Goal: Task Accomplishment & Management: Use online tool/utility

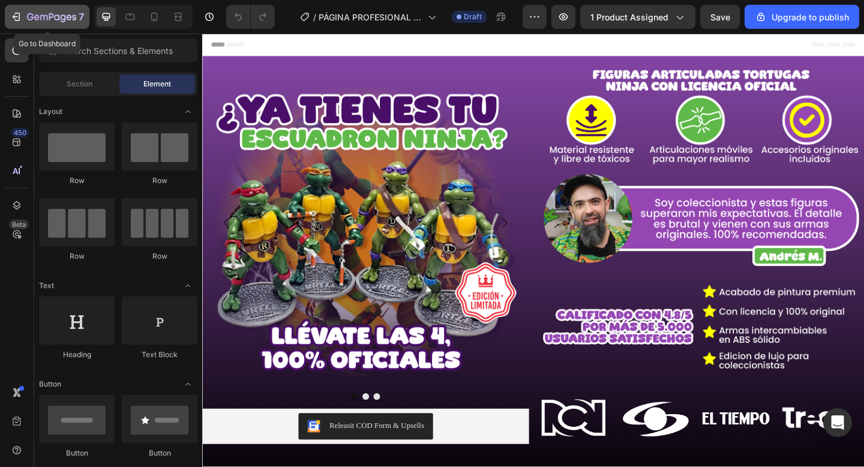
click at [30, 13] on icon "button" at bounding box center [30, 16] width 7 height 7
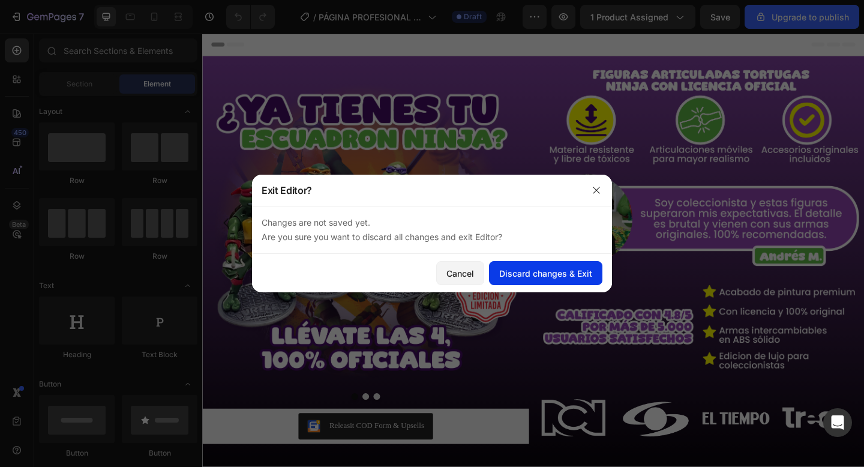
click at [531, 274] on div "Discard changes & Exit" at bounding box center [545, 273] width 93 height 13
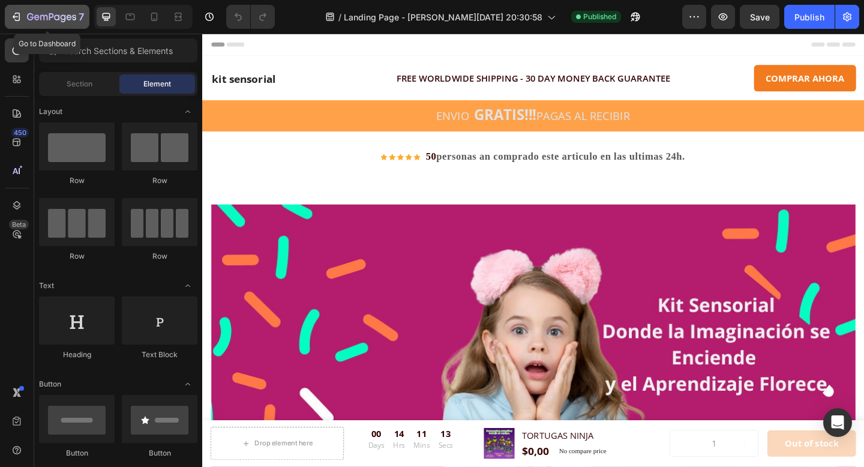
click at [67, 7] on button "7" at bounding box center [47, 17] width 85 height 24
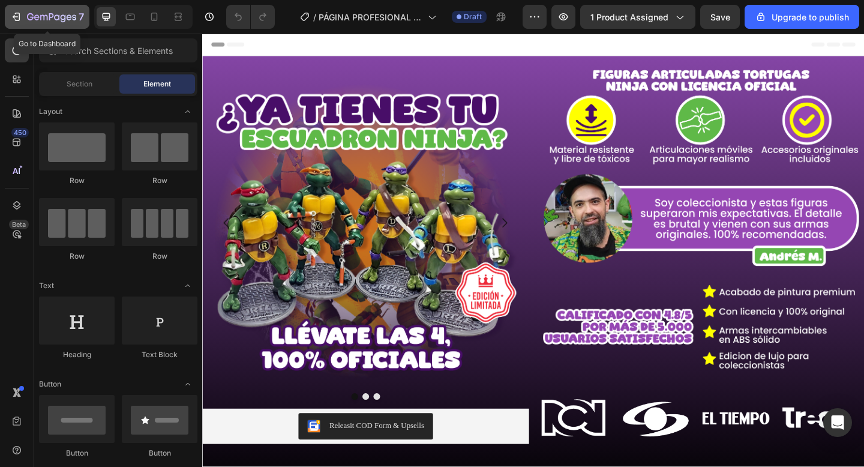
click at [31, 17] on icon "button" at bounding box center [30, 16] width 7 height 7
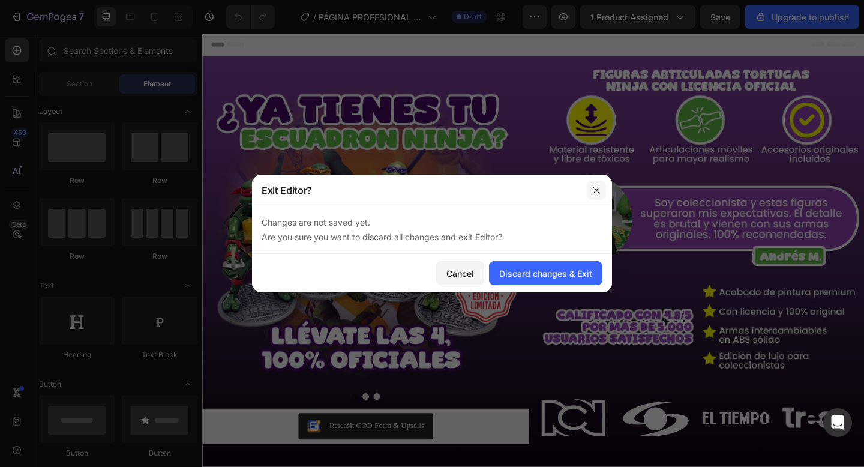
click at [596, 190] on icon "button" at bounding box center [597, 191] width 10 height 10
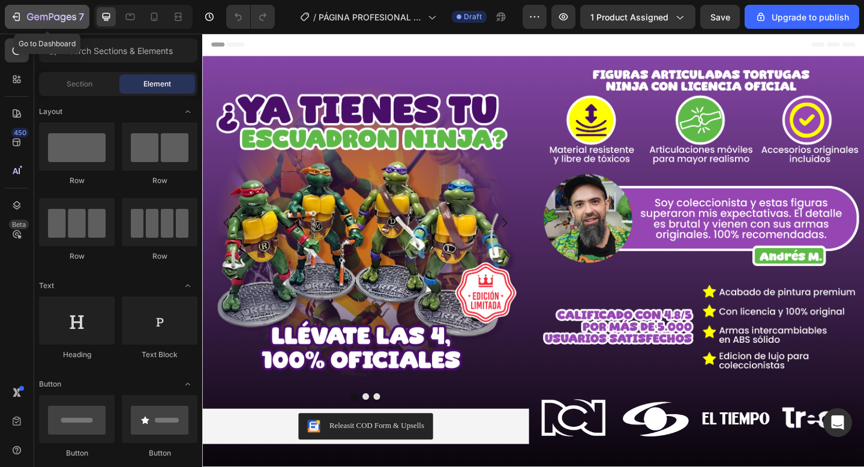
click at [20, 22] on icon "button" at bounding box center [16, 17] width 12 height 12
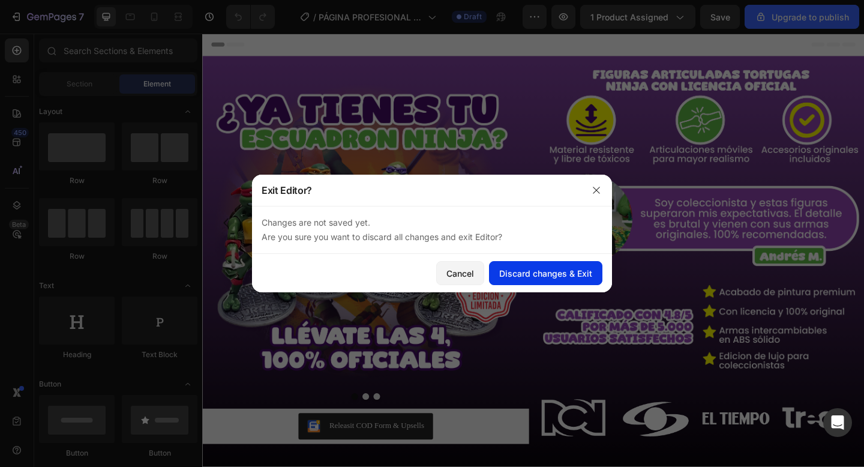
click at [515, 283] on button "Discard changes & Exit" at bounding box center [545, 273] width 113 height 24
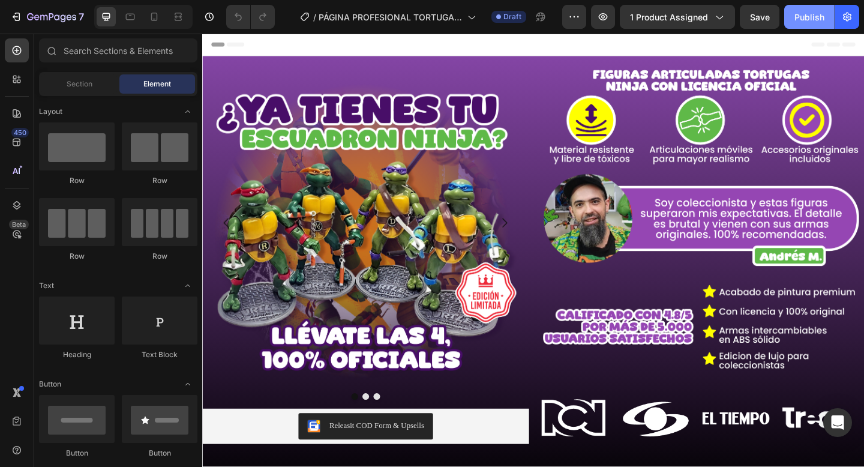
click at [798, 16] on div "Publish" at bounding box center [810, 17] width 30 height 13
click at [146, 17] on div at bounding box center [154, 16] width 19 height 19
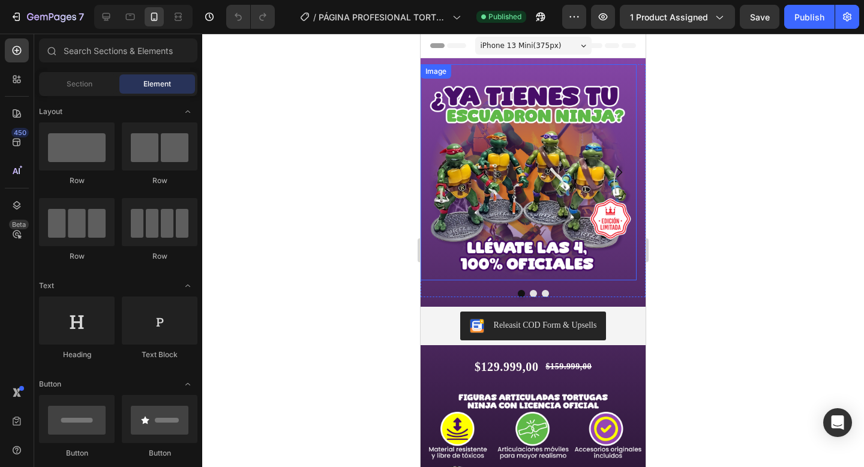
click at [528, 119] on img at bounding box center [529, 172] width 216 height 216
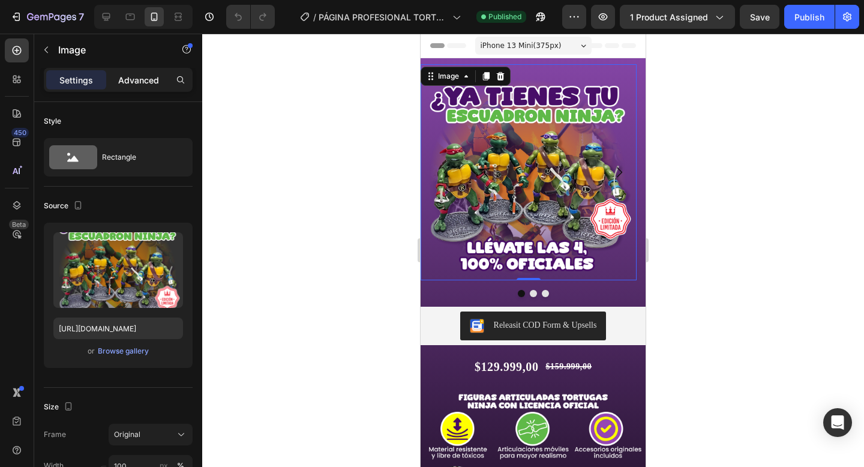
click at [150, 82] on p "Advanced" at bounding box center [138, 80] width 41 height 13
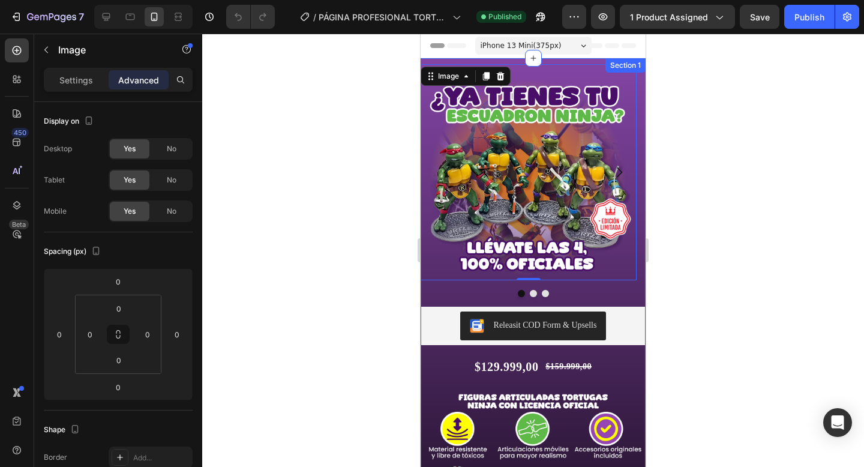
click at [569, 63] on div "Image 0 Image Image Carousel Releasit COD Form & Upsells Releasit COD Form & Up…" at bounding box center [533, 375] width 225 height 634
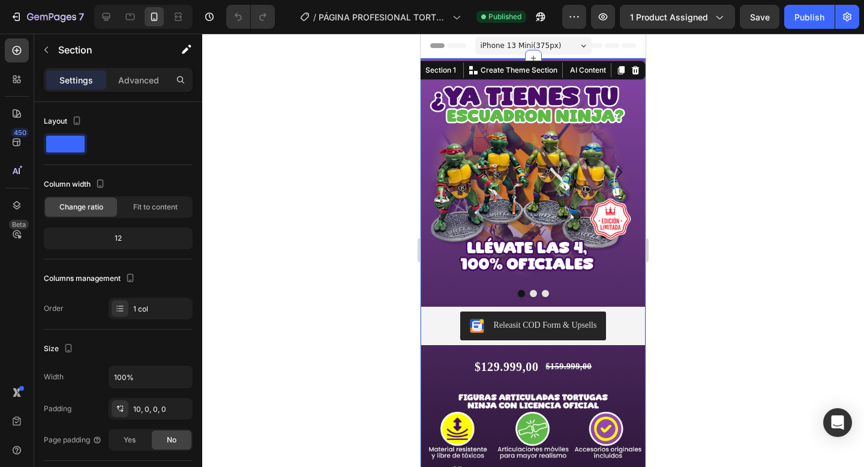
click at [124, 91] on div "Settings Advanced" at bounding box center [118, 80] width 149 height 24
click at [133, 74] on p "Advanced" at bounding box center [138, 80] width 41 height 13
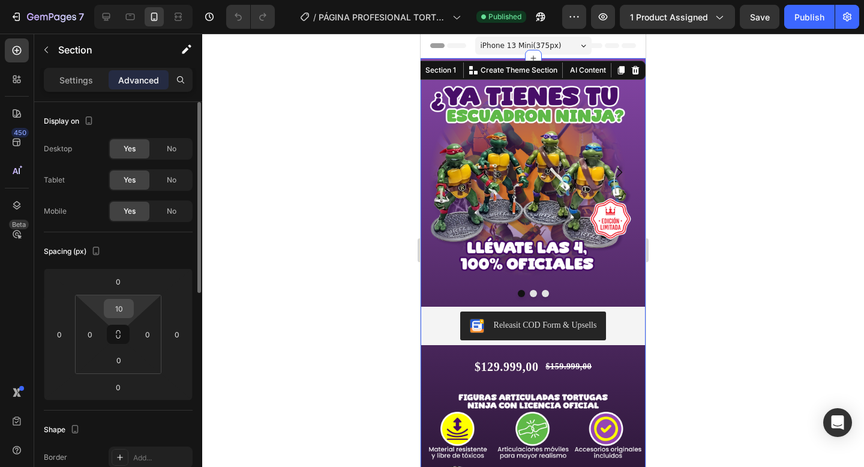
click at [122, 301] on input "10" at bounding box center [119, 309] width 24 height 18
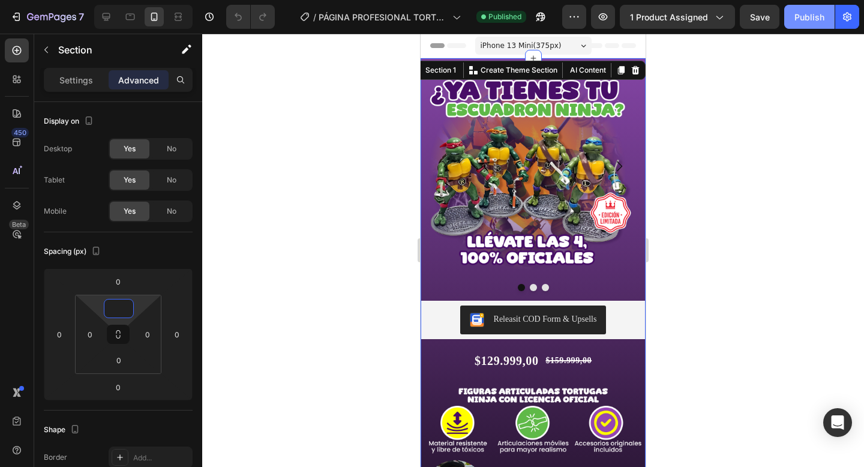
type input "0"
click at [807, 18] on div "Publish" at bounding box center [810, 17] width 30 height 13
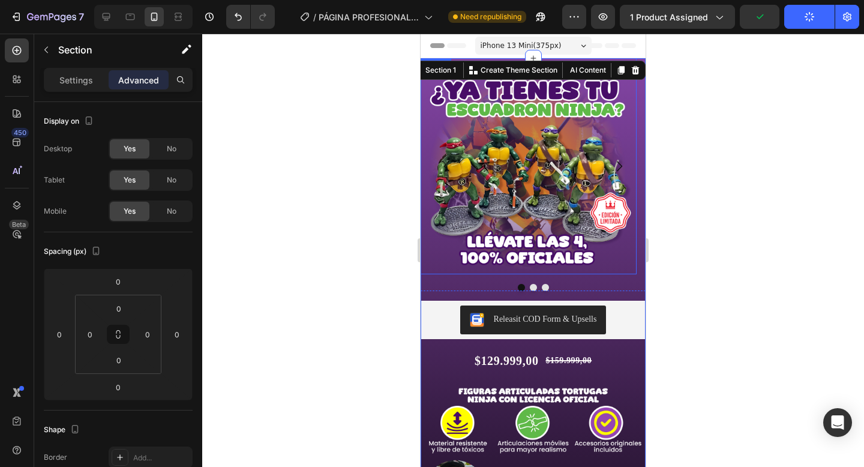
click at [573, 264] on img at bounding box center [529, 166] width 216 height 216
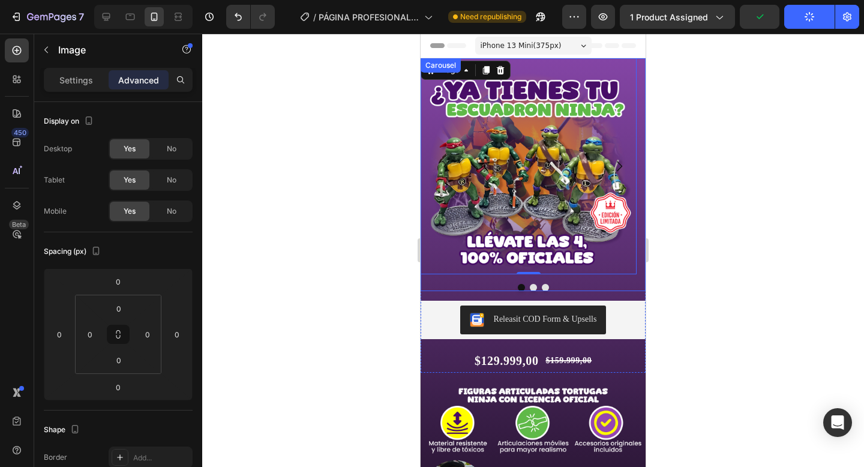
click at [569, 281] on div "Image 0 Image Image Carousel" at bounding box center [533, 174] width 225 height 233
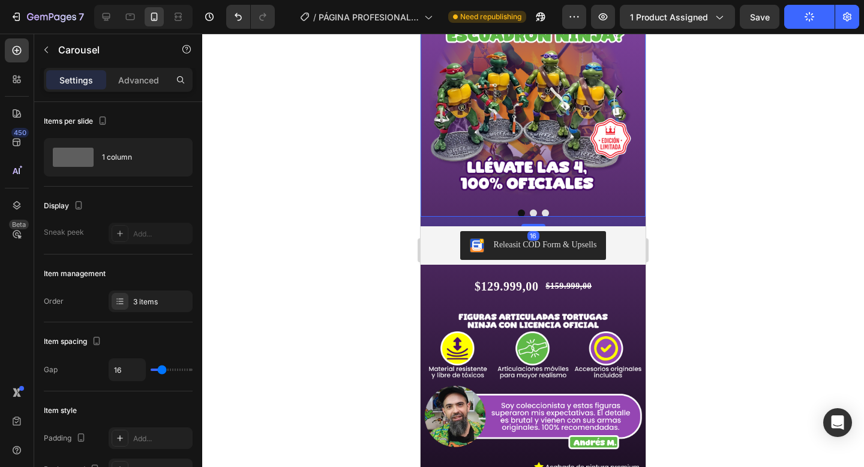
scroll to position [74, 0]
click at [510, 288] on div "$129.999,00" at bounding box center [507, 287] width 67 height 24
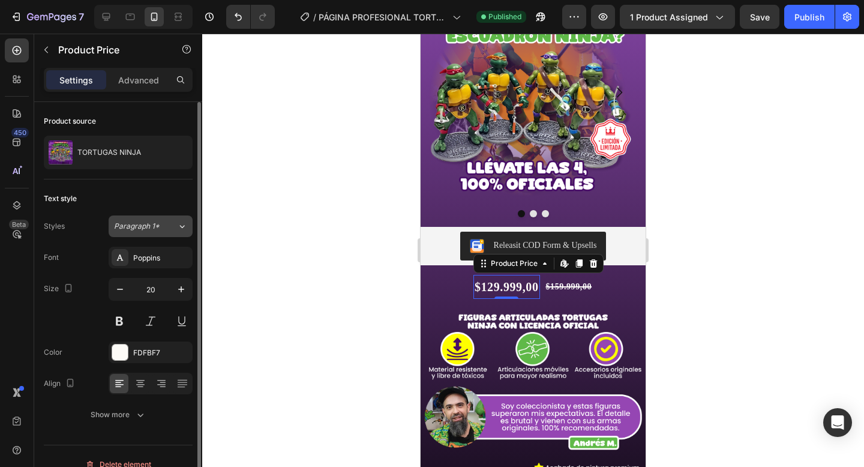
click at [148, 229] on span "Paragraph 1*" at bounding box center [137, 226] width 46 height 11
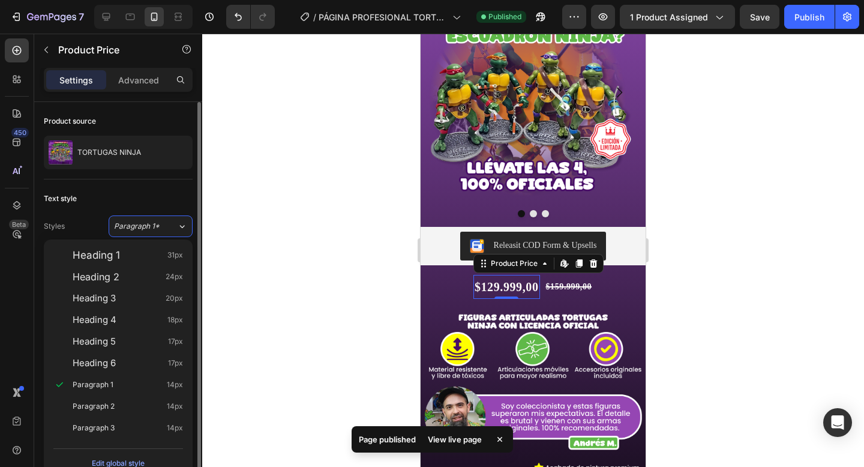
click at [162, 209] on div "Text style Styles Paragraph 1* Font Poppins Size 20 Color FDFBF7 Align Show more" at bounding box center [118, 307] width 149 height 256
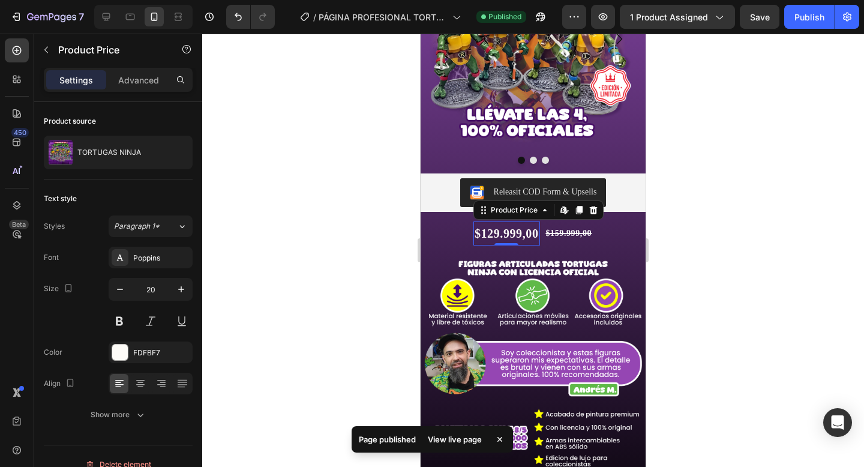
scroll to position [145, 0]
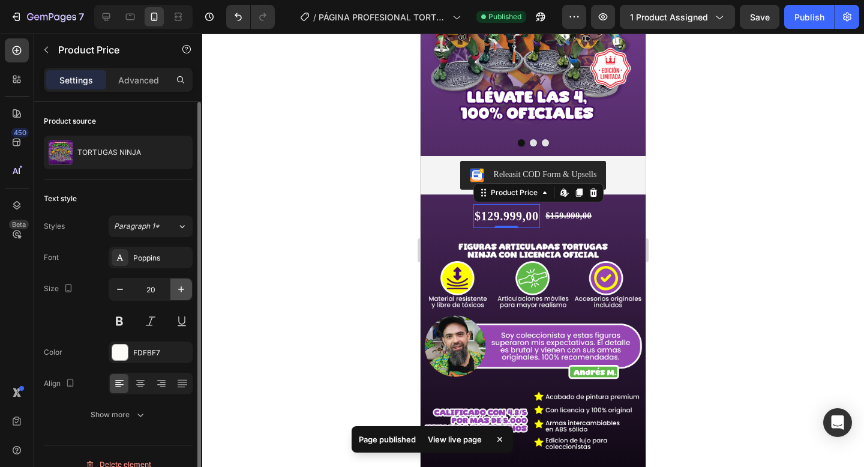
click at [182, 288] on icon "button" at bounding box center [181, 289] width 12 height 12
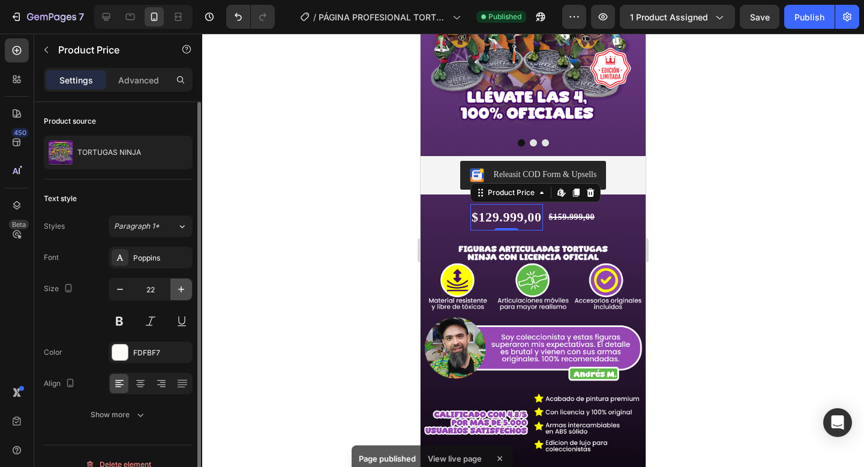
click at [182, 288] on icon "button" at bounding box center [181, 289] width 12 height 12
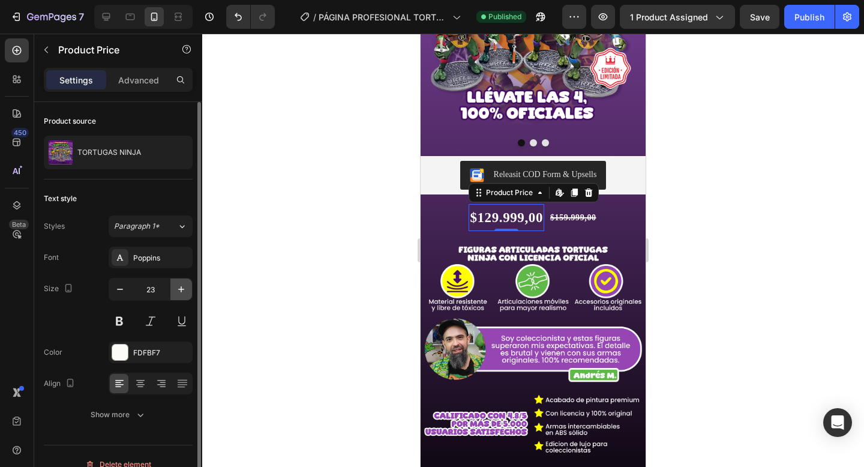
click at [182, 288] on icon "button" at bounding box center [181, 289] width 12 height 12
type input "25"
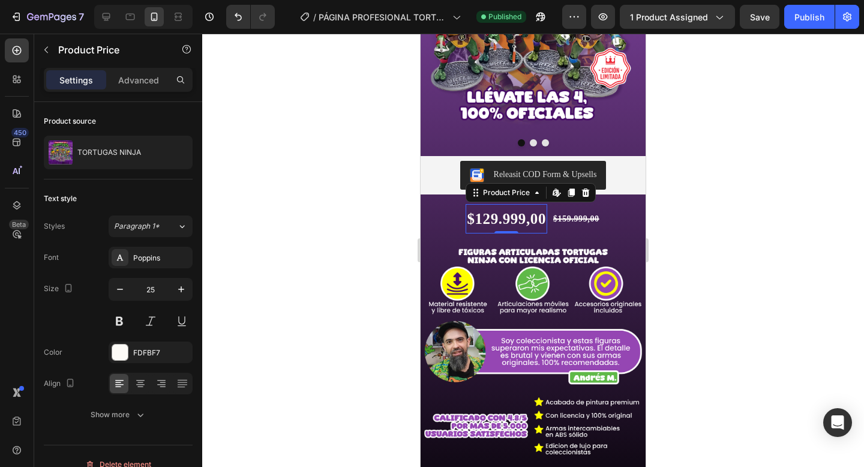
click at [412, 148] on div at bounding box center [533, 250] width 662 height 433
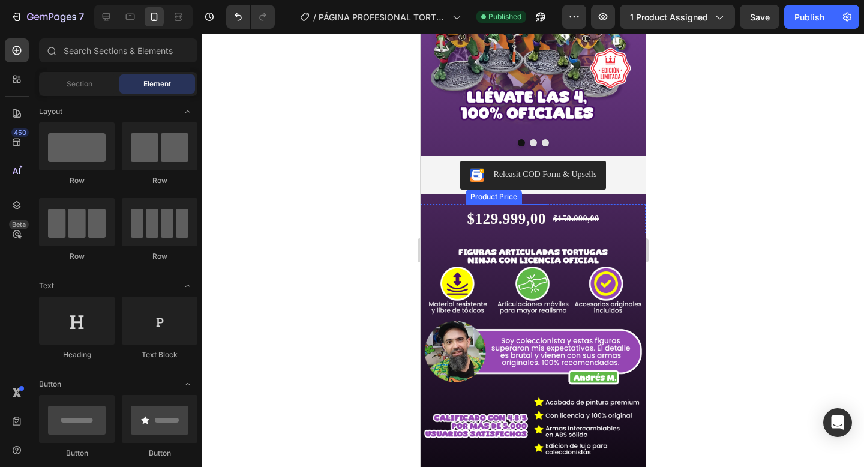
click at [507, 223] on div "$129.999,00" at bounding box center [507, 218] width 82 height 29
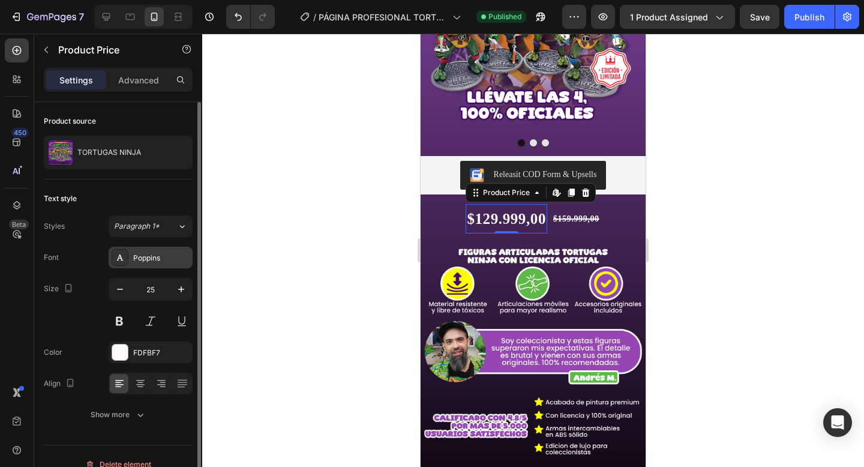
scroll to position [16, 0]
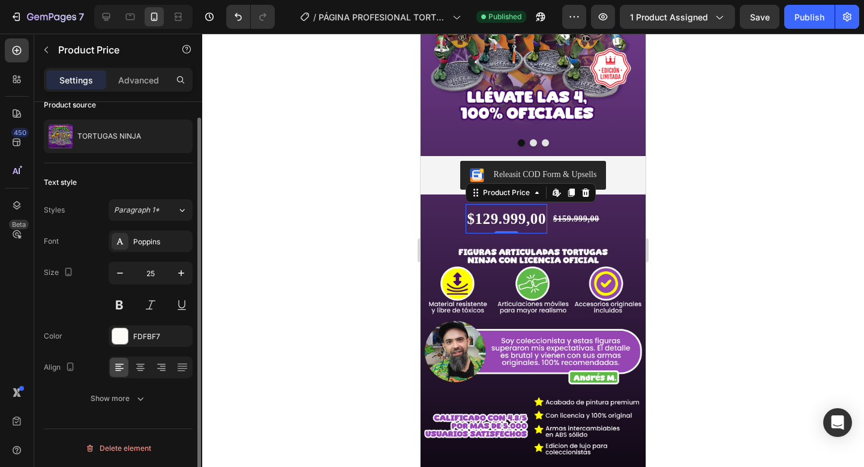
click at [123, 347] on div "Font Poppins Size 25 Color FDFBF7 Align Show more" at bounding box center [118, 320] width 149 height 179
click at [123, 328] on div at bounding box center [120, 336] width 17 height 17
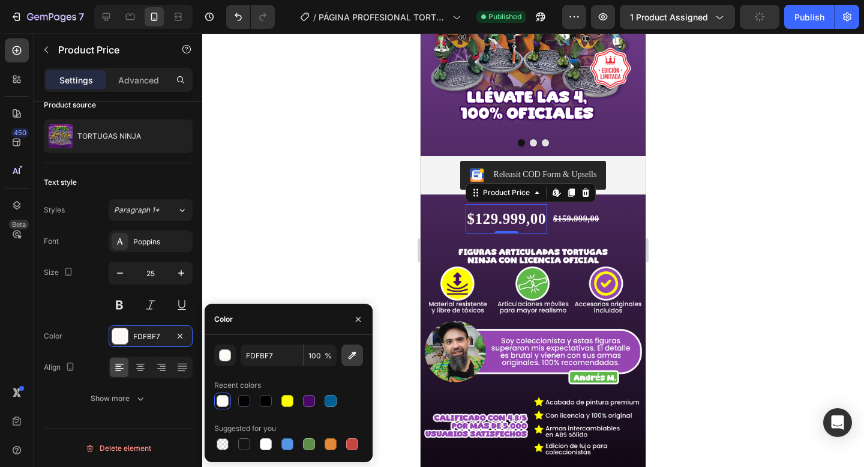
click at [352, 365] on button "button" at bounding box center [353, 356] width 22 height 22
click at [348, 356] on icon "button" at bounding box center [352, 355] width 12 height 12
type input "60BB4A"
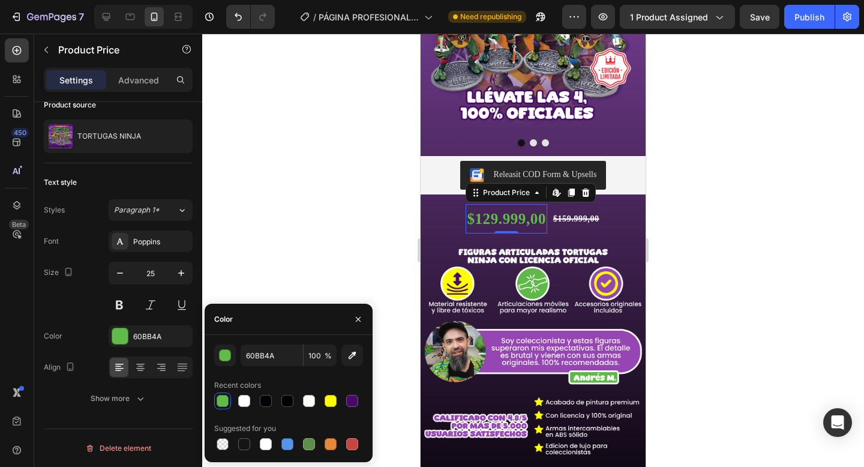
click at [810, 29] on div "7 / PÁGINA PROFESIONAL TORTUGAS NINJA Need republishing Preview 1 product assig…" at bounding box center [432, 17] width 864 height 34
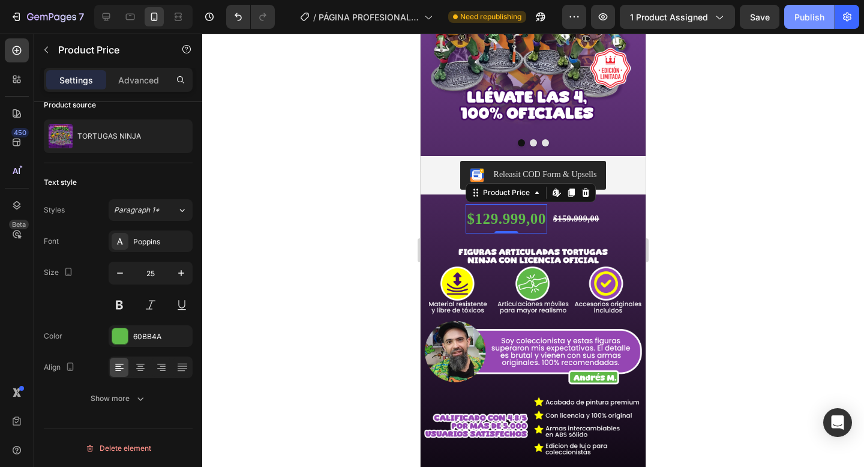
click at [803, 19] on div "Publish" at bounding box center [810, 17] width 30 height 13
click at [801, 20] on div "Publish" at bounding box center [810, 17] width 30 height 13
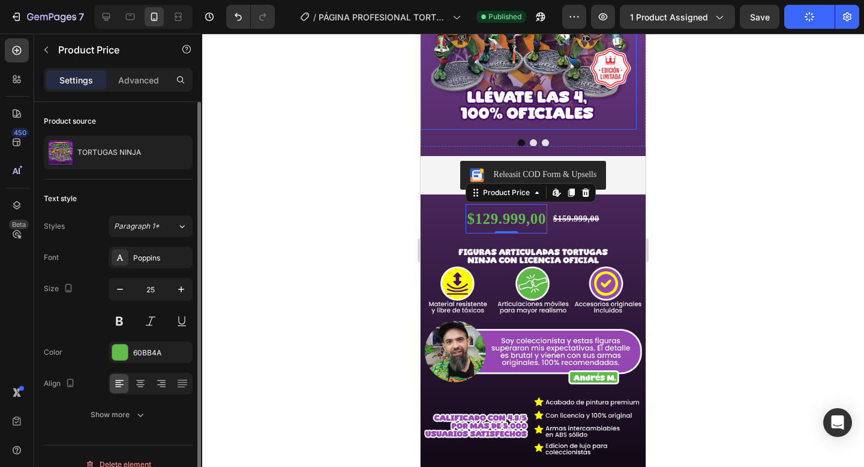
scroll to position [0, 0]
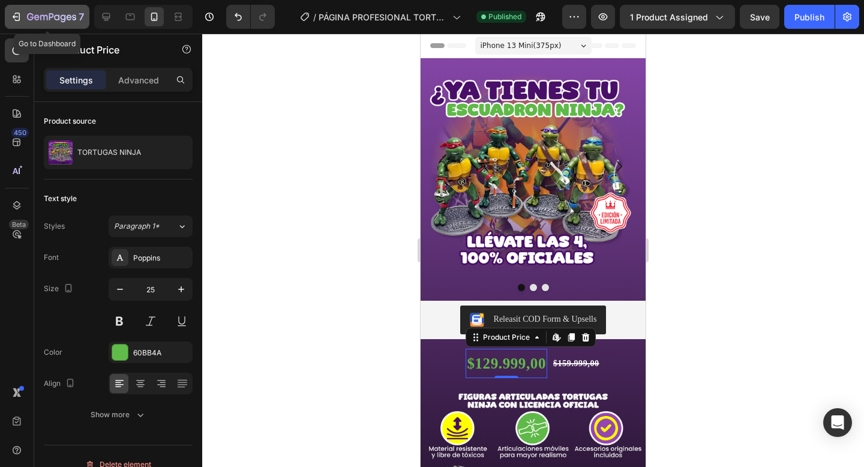
click at [46, 20] on icon "button" at bounding box center [51, 18] width 49 height 10
